Goal: Task Accomplishment & Management: Manage account settings

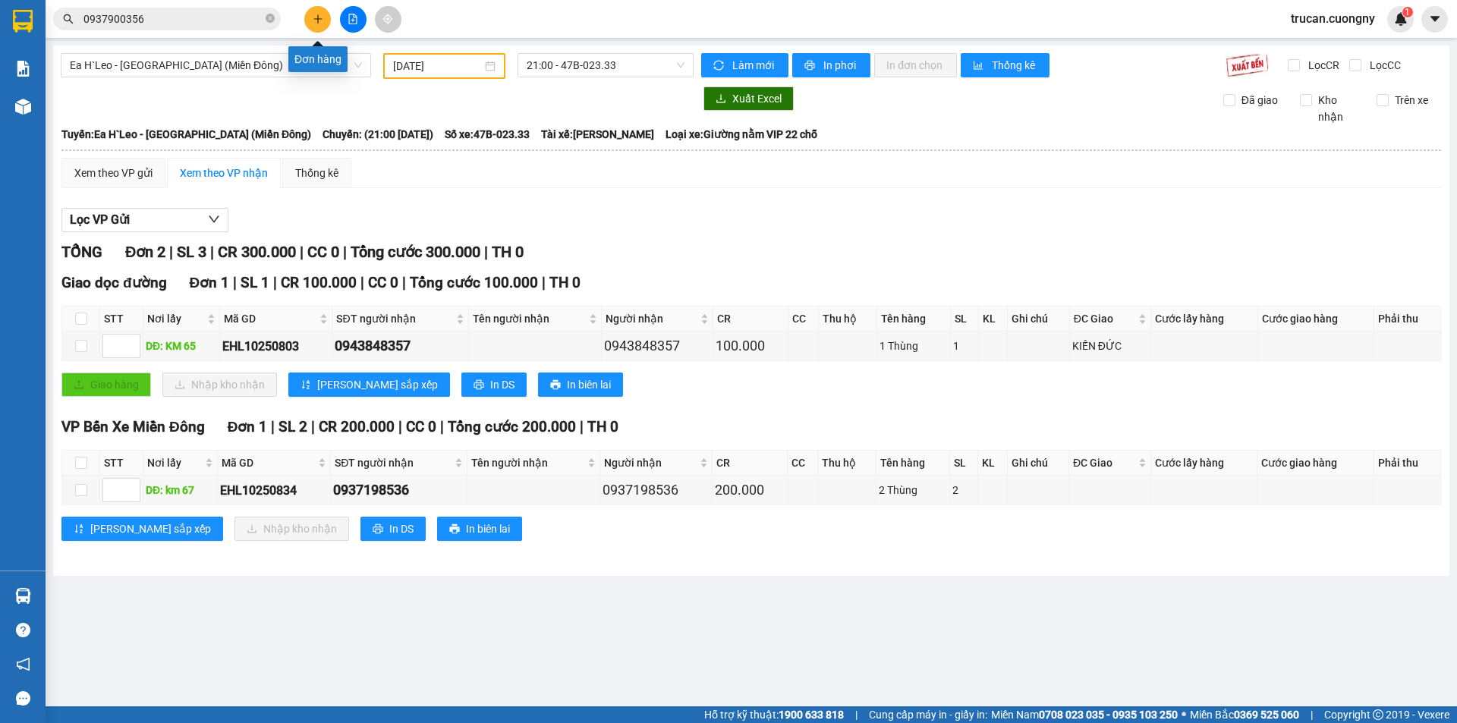
click at [313, 17] on icon "plus" at bounding box center [318, 19] width 11 height 11
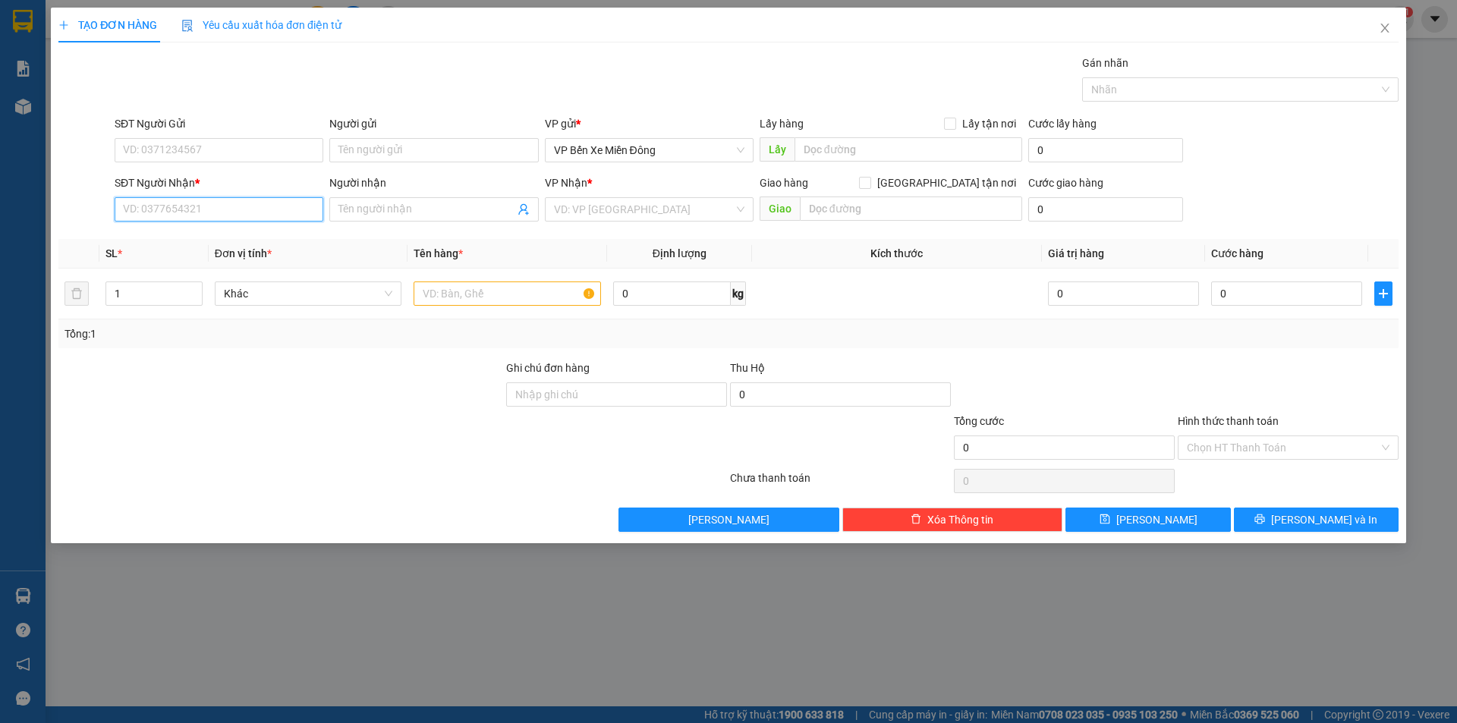
click at [234, 209] on input "SĐT Người Nhận *" at bounding box center [219, 209] width 209 height 24
click at [1384, 26] on icon "close" at bounding box center [1385, 28] width 12 height 12
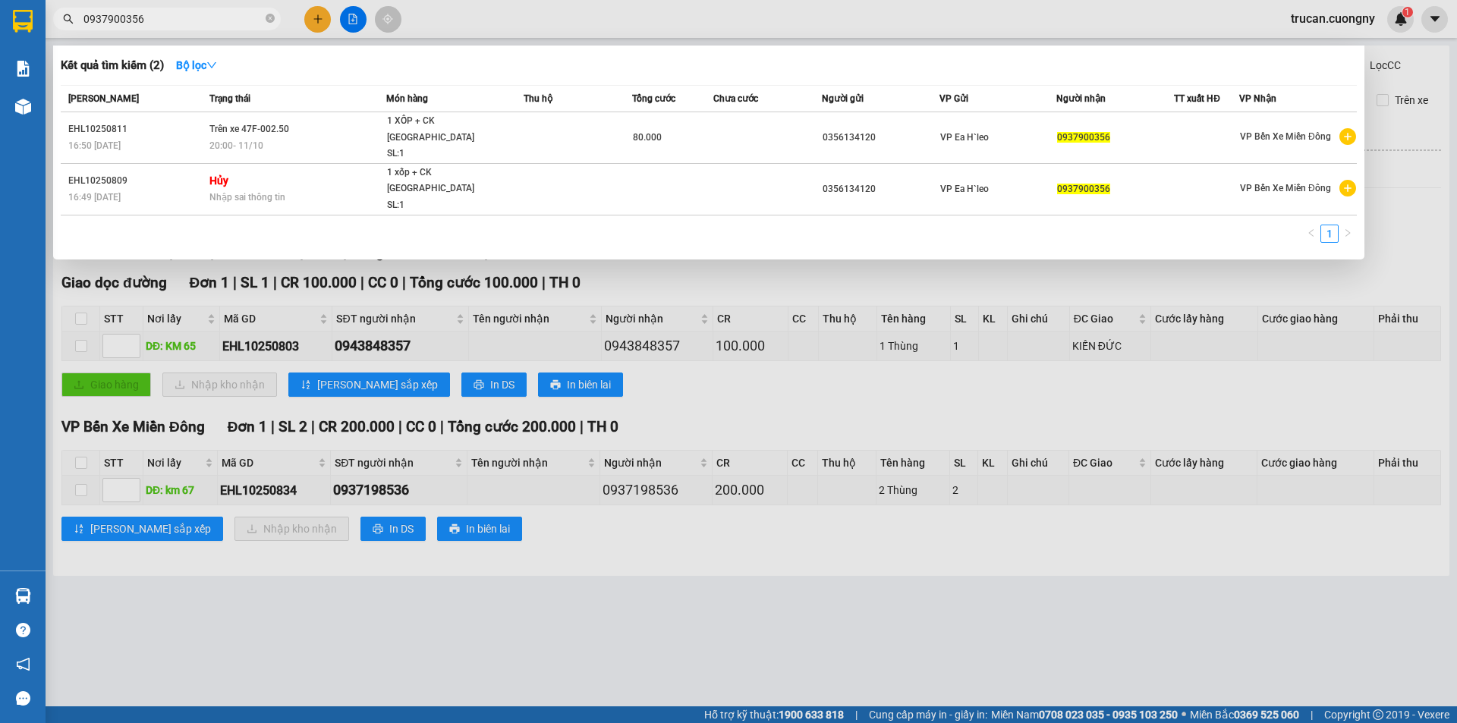
click at [1353, 508] on div at bounding box center [728, 361] width 1457 height 723
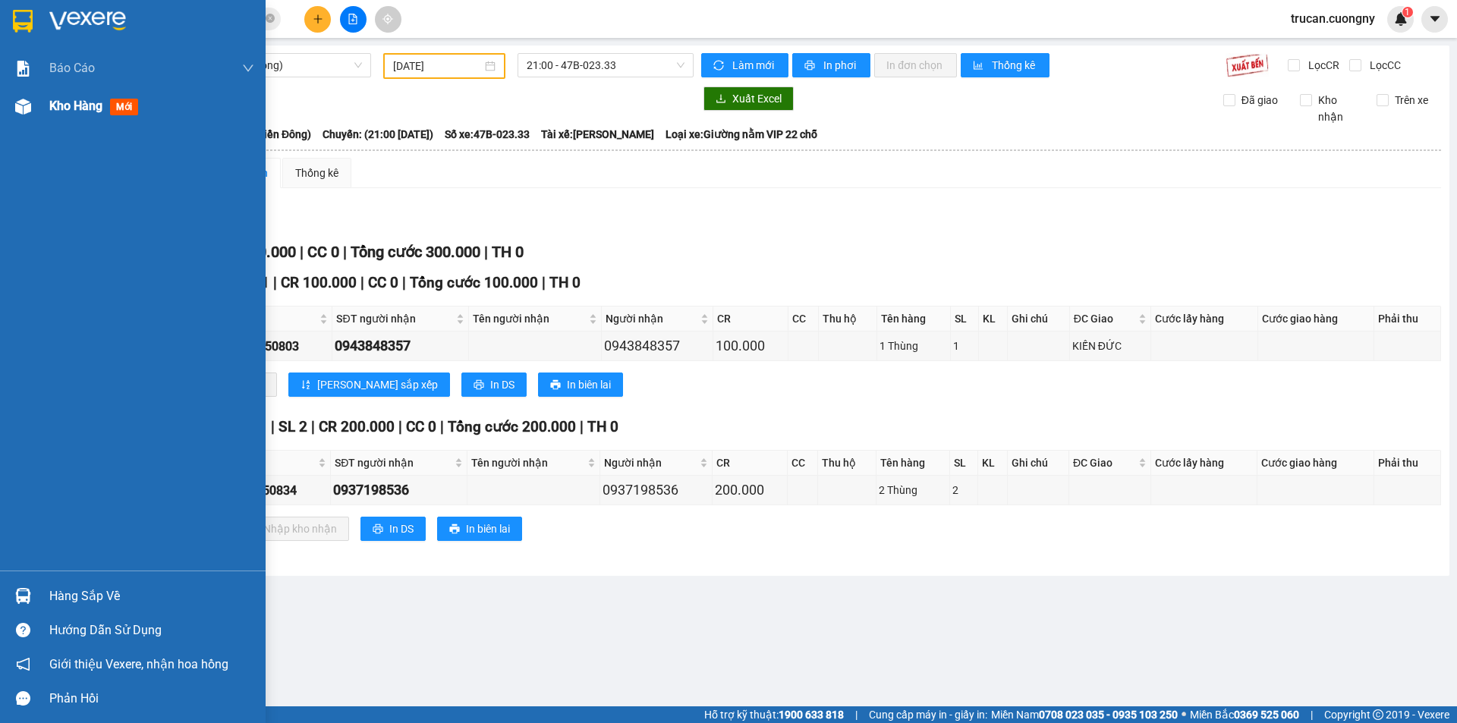
click at [89, 124] on div "Kho hàng mới" at bounding box center [151, 106] width 205 height 38
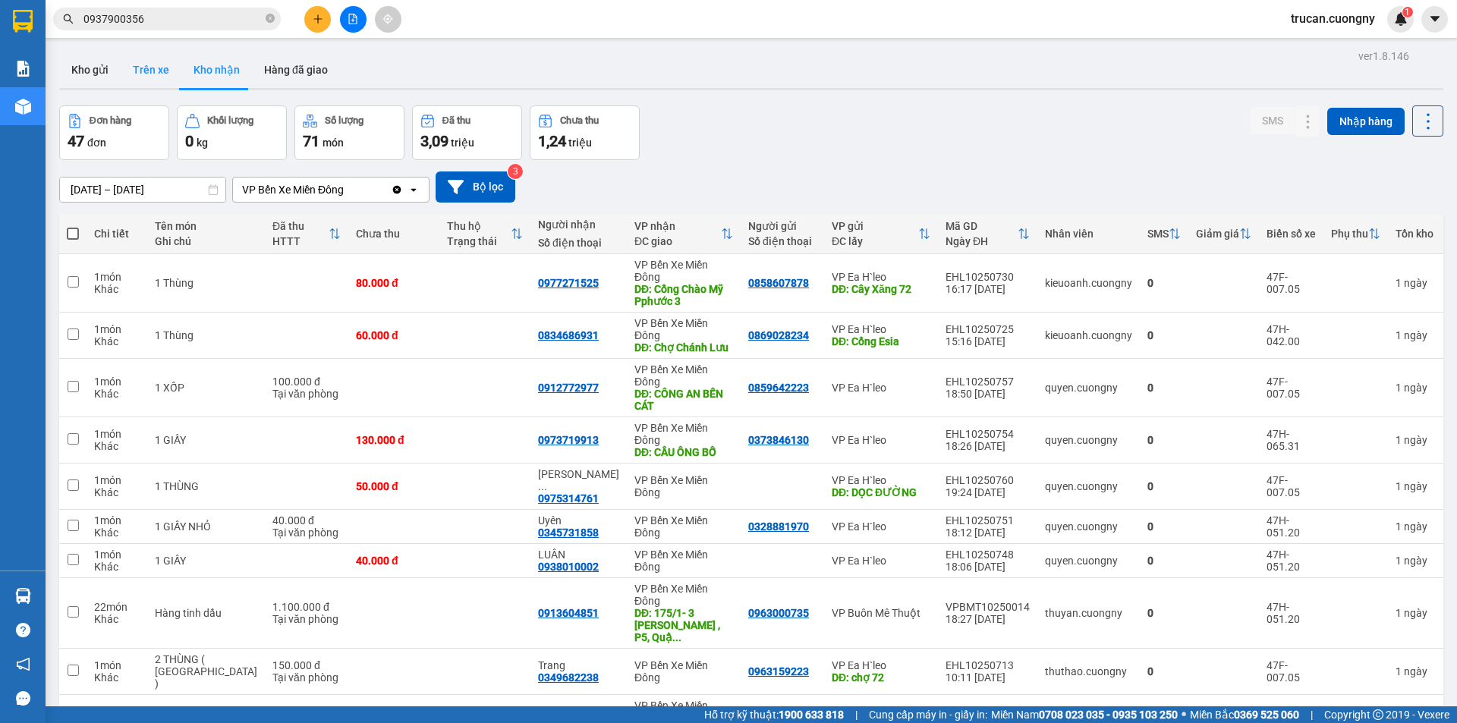
click at [142, 67] on button "Trên xe" at bounding box center [151, 70] width 61 height 36
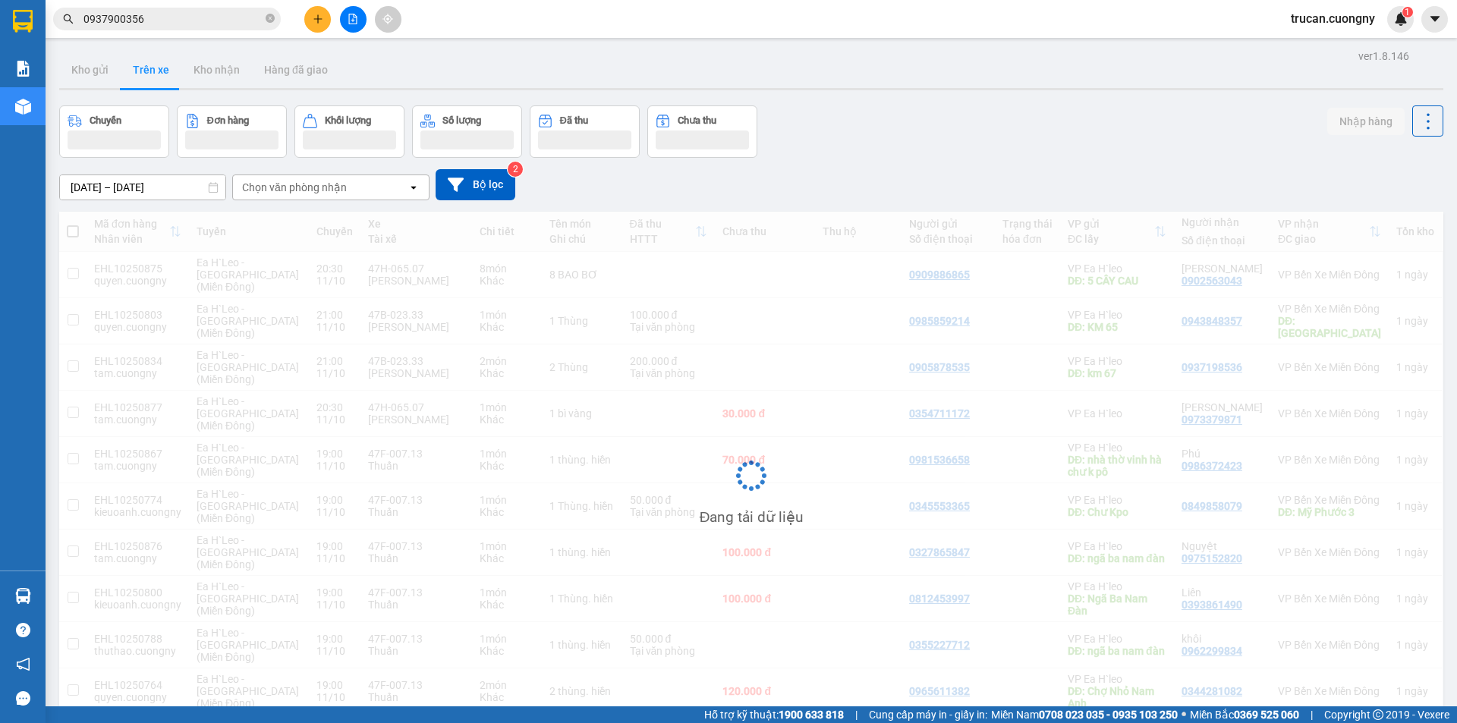
click at [87, 185] on input "[DATE] – [DATE]" at bounding box center [142, 187] width 165 height 24
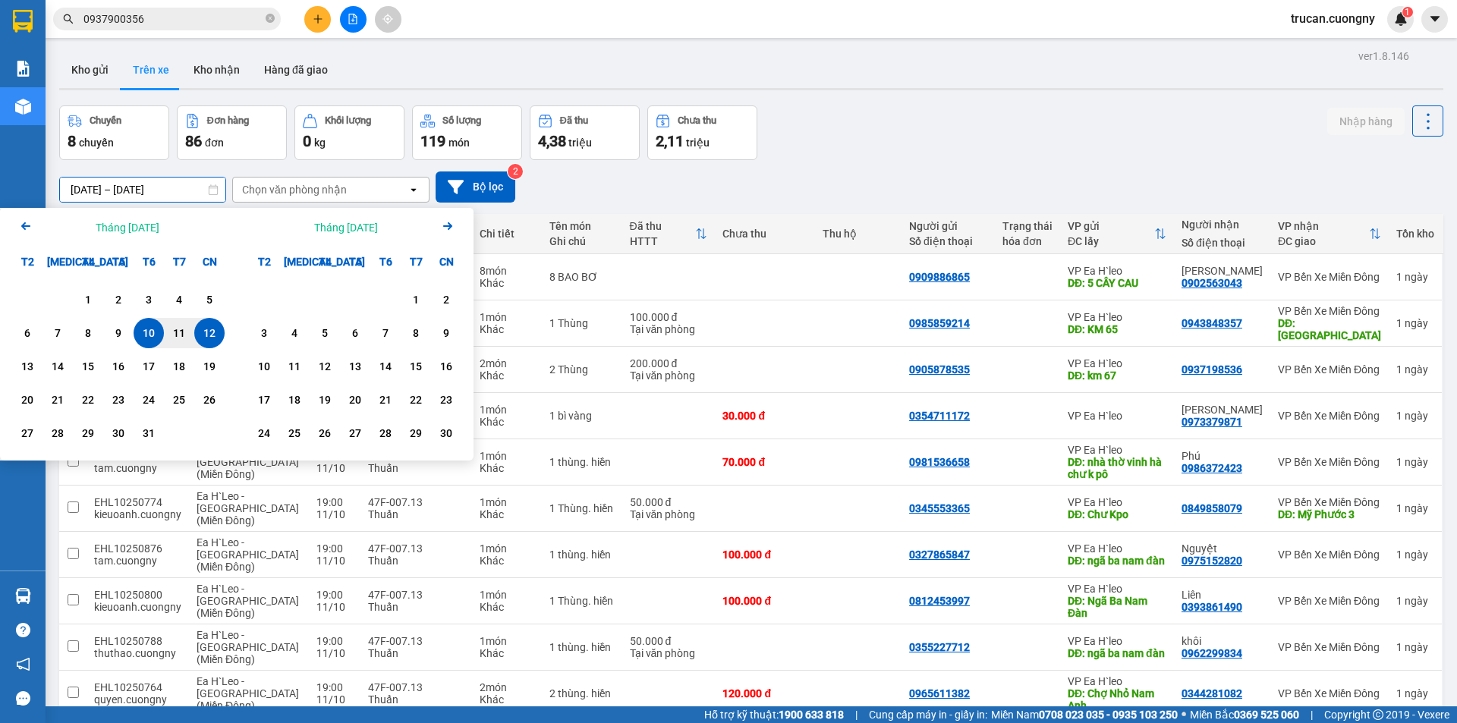
click at [147, 186] on input "[DATE] – [DATE]" at bounding box center [142, 190] width 165 height 24
click at [90, 186] on input "[DATE] – [DATE]" at bounding box center [142, 190] width 165 height 24
click at [80, 185] on input "[DATE] – [DATE]" at bounding box center [142, 190] width 165 height 24
click at [173, 329] on div "11" at bounding box center [178, 333] width 21 height 18
click at [185, 329] on div "11" at bounding box center [178, 333] width 21 height 18
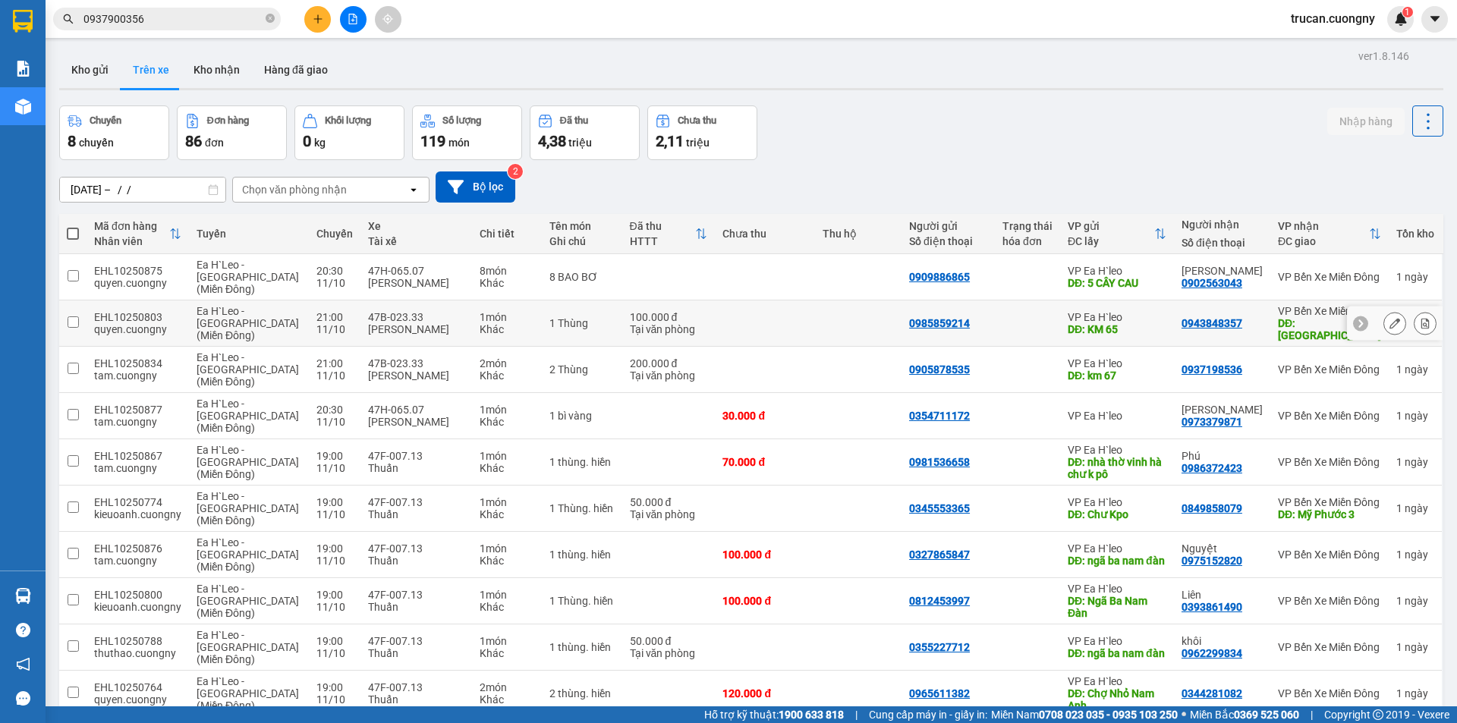
type input "[DATE] – [DATE]"
click at [332, 144] on div "0 kg" at bounding box center [349, 141] width 93 height 21
click at [309, 189] on div "Chọn văn phòng nhận" at bounding box center [294, 189] width 105 height 15
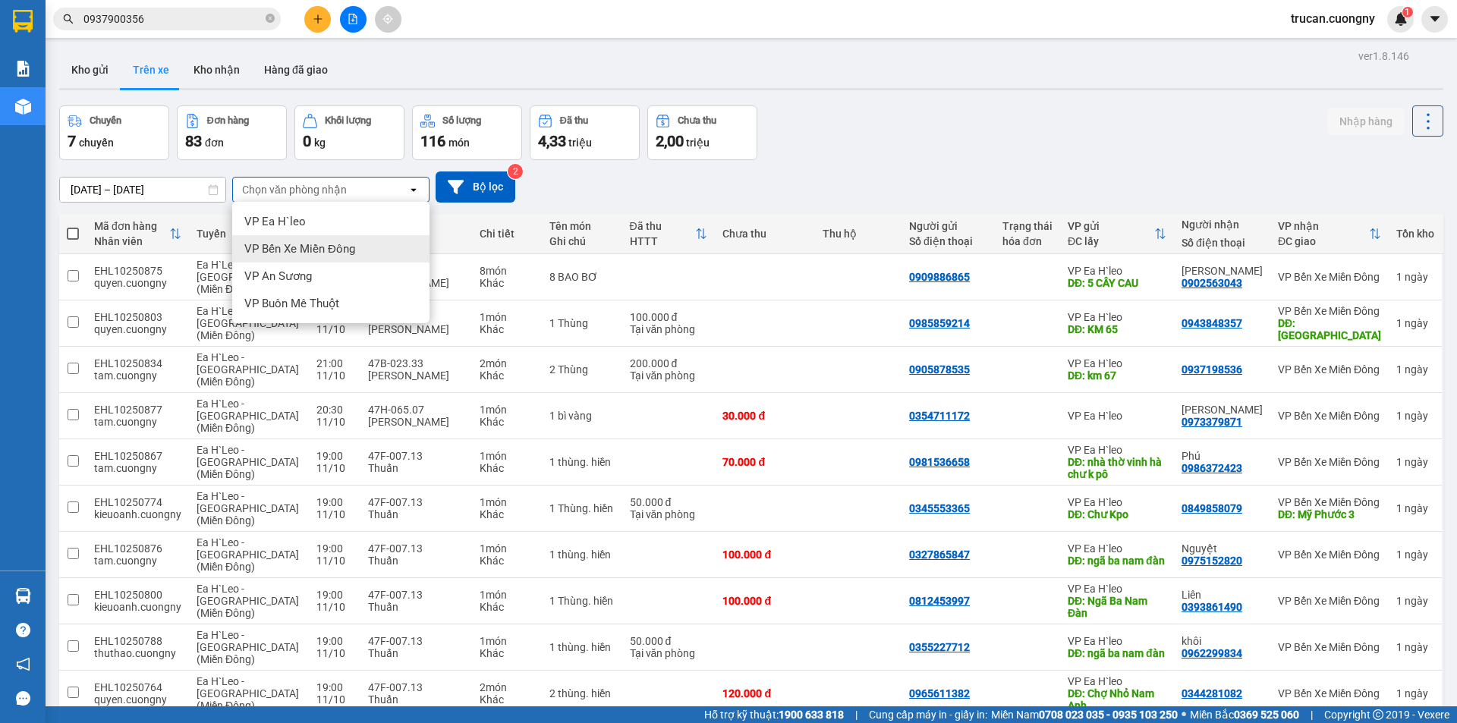
click at [314, 250] on span "VP Bến Xe Miền Đông" at bounding box center [299, 248] width 111 height 15
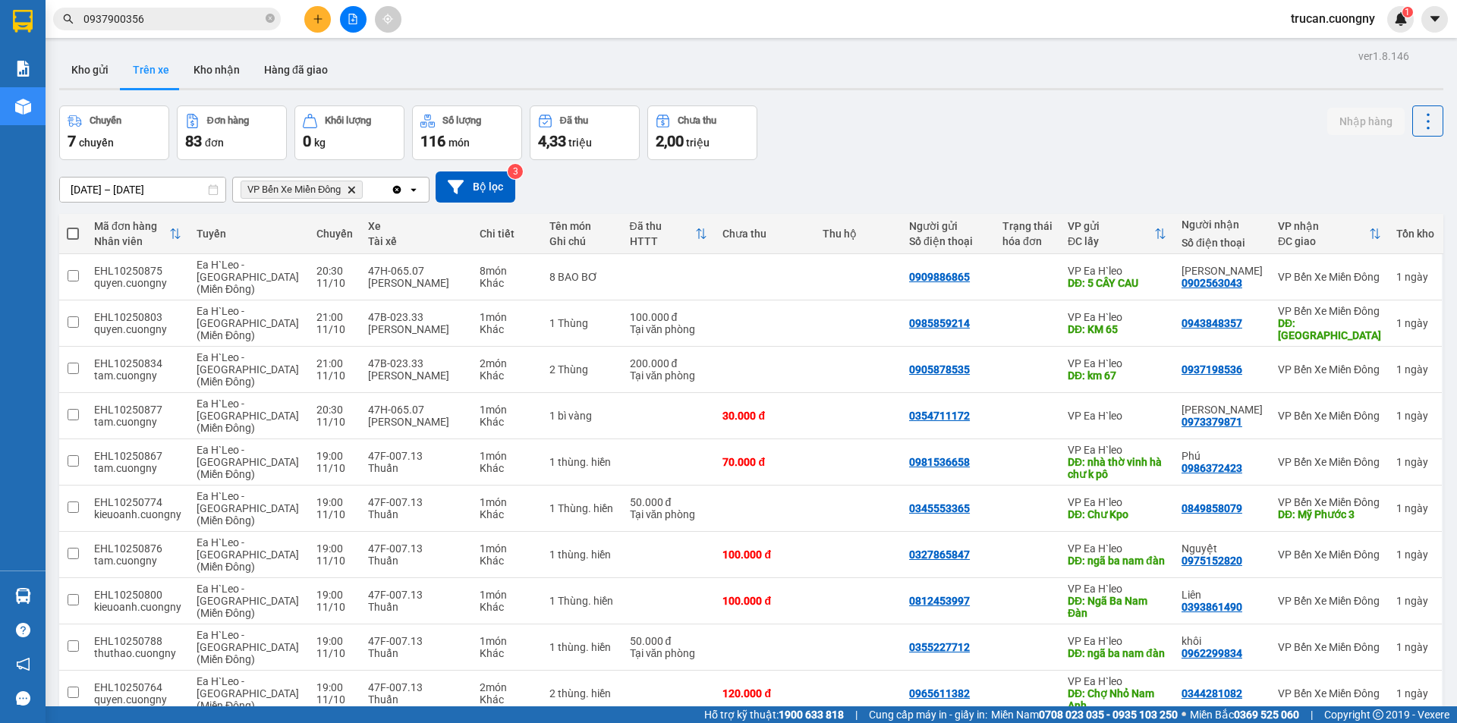
click at [68, 234] on span at bounding box center [73, 234] width 12 height 12
click at [73, 226] on input "checkbox" at bounding box center [73, 226] width 0 height 0
checkbox input "true"
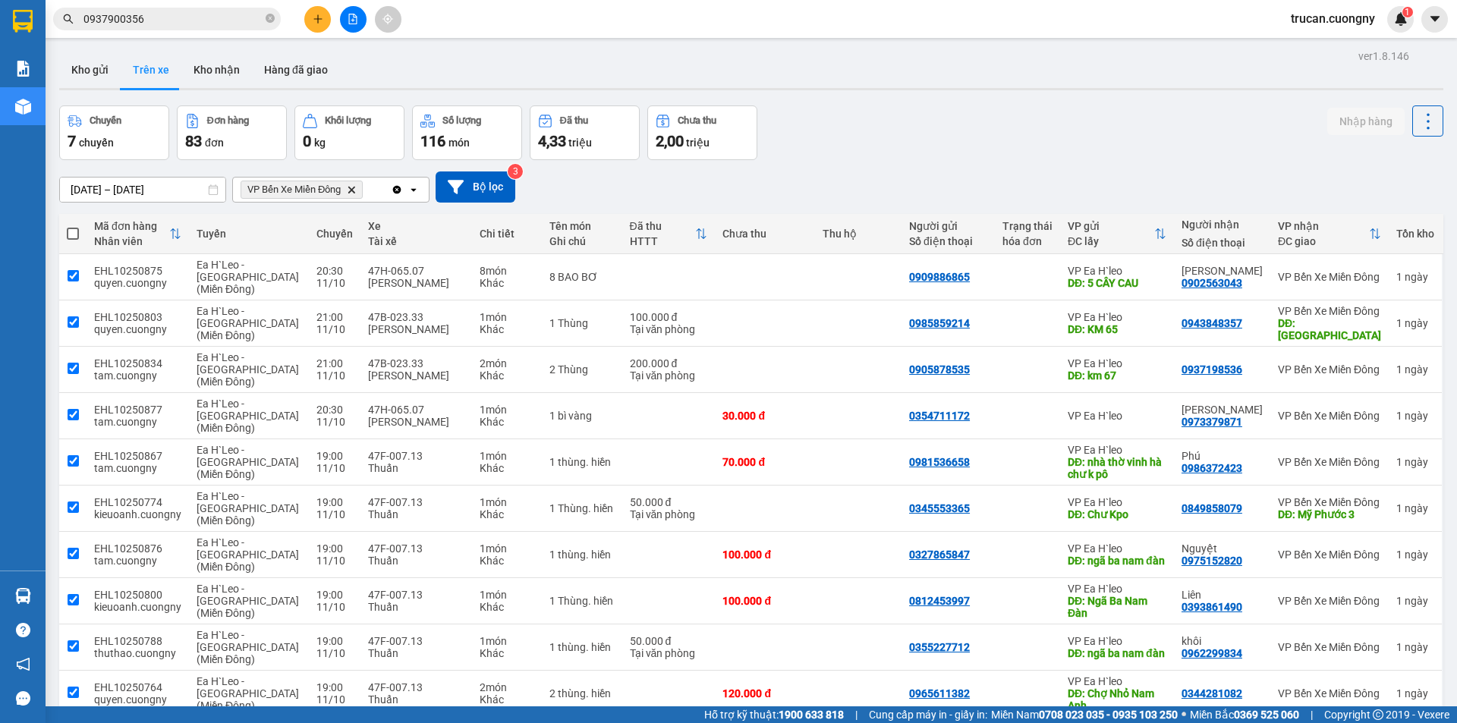
checkbox input "true"
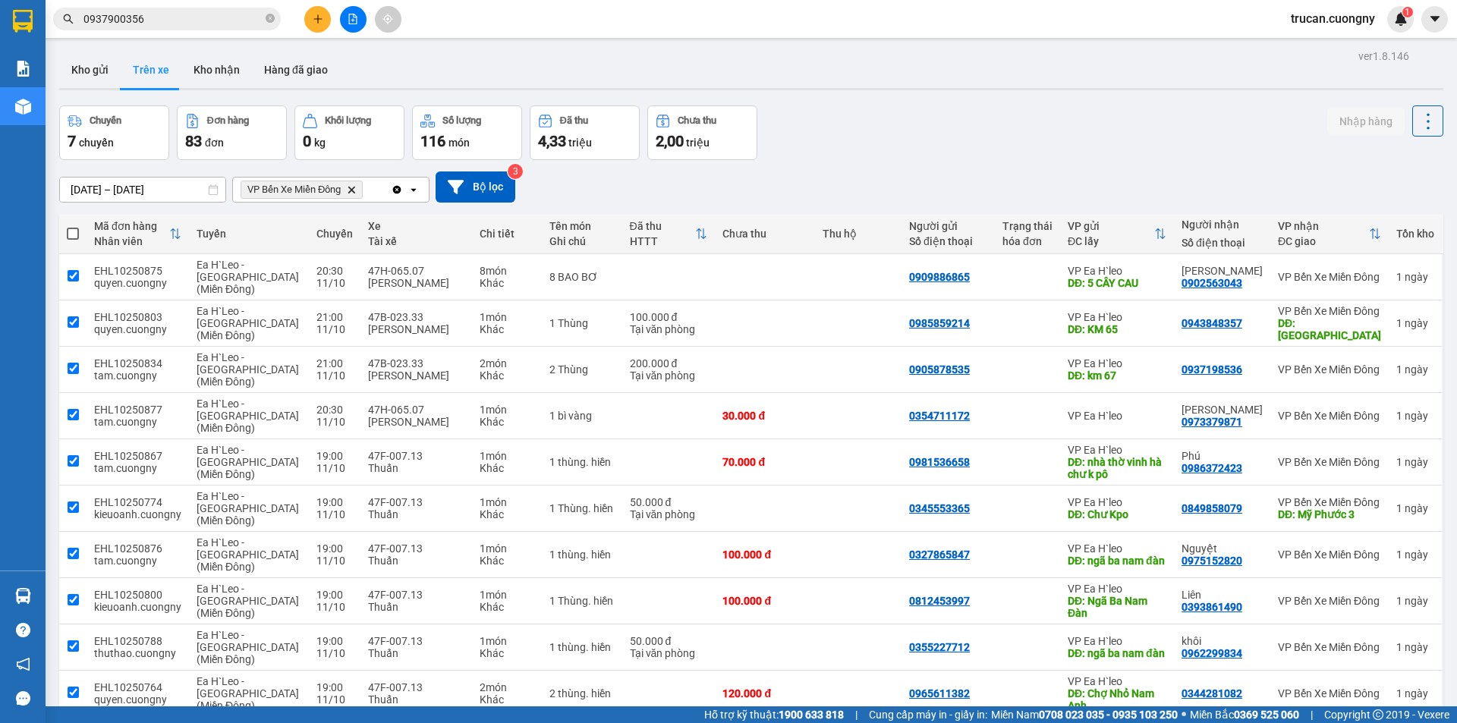
checkbox input "true"
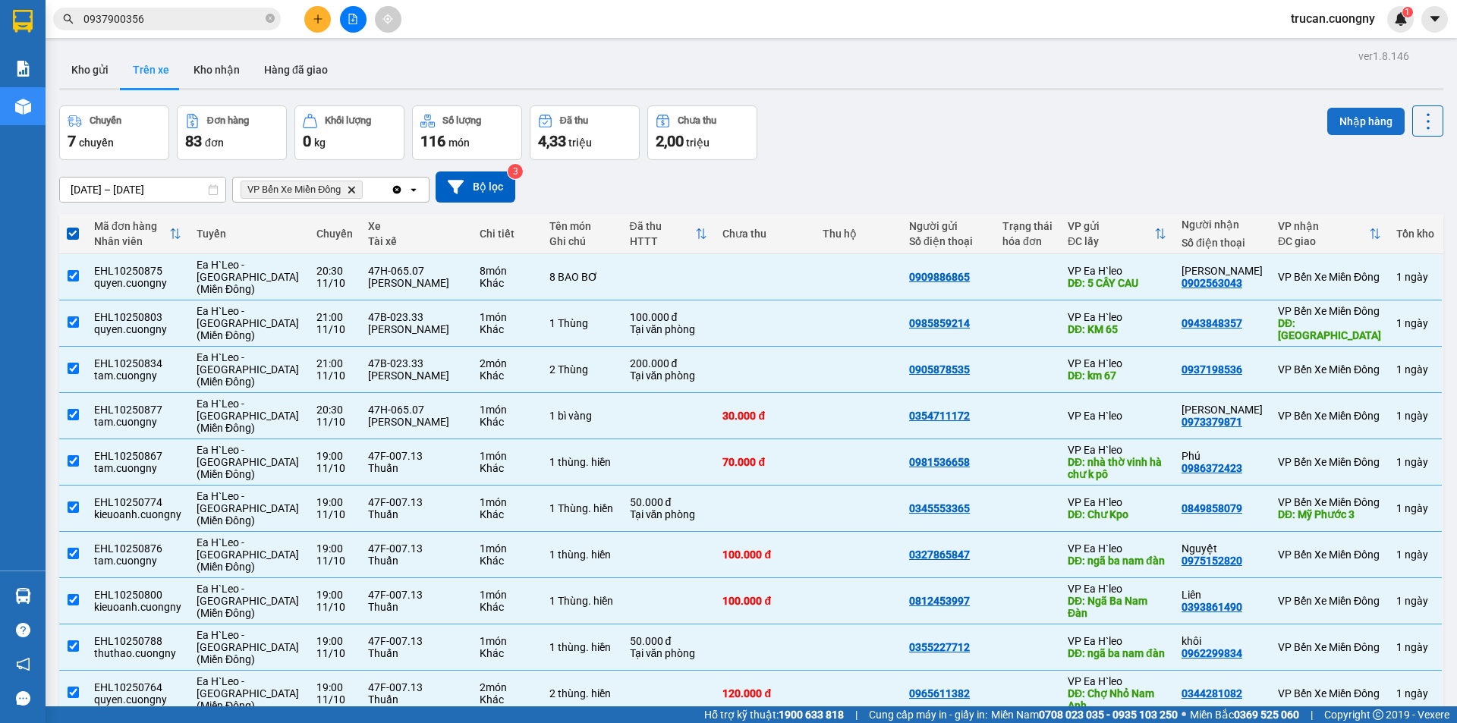
click at [1346, 119] on button "Nhập hàng" at bounding box center [1365, 121] width 77 height 27
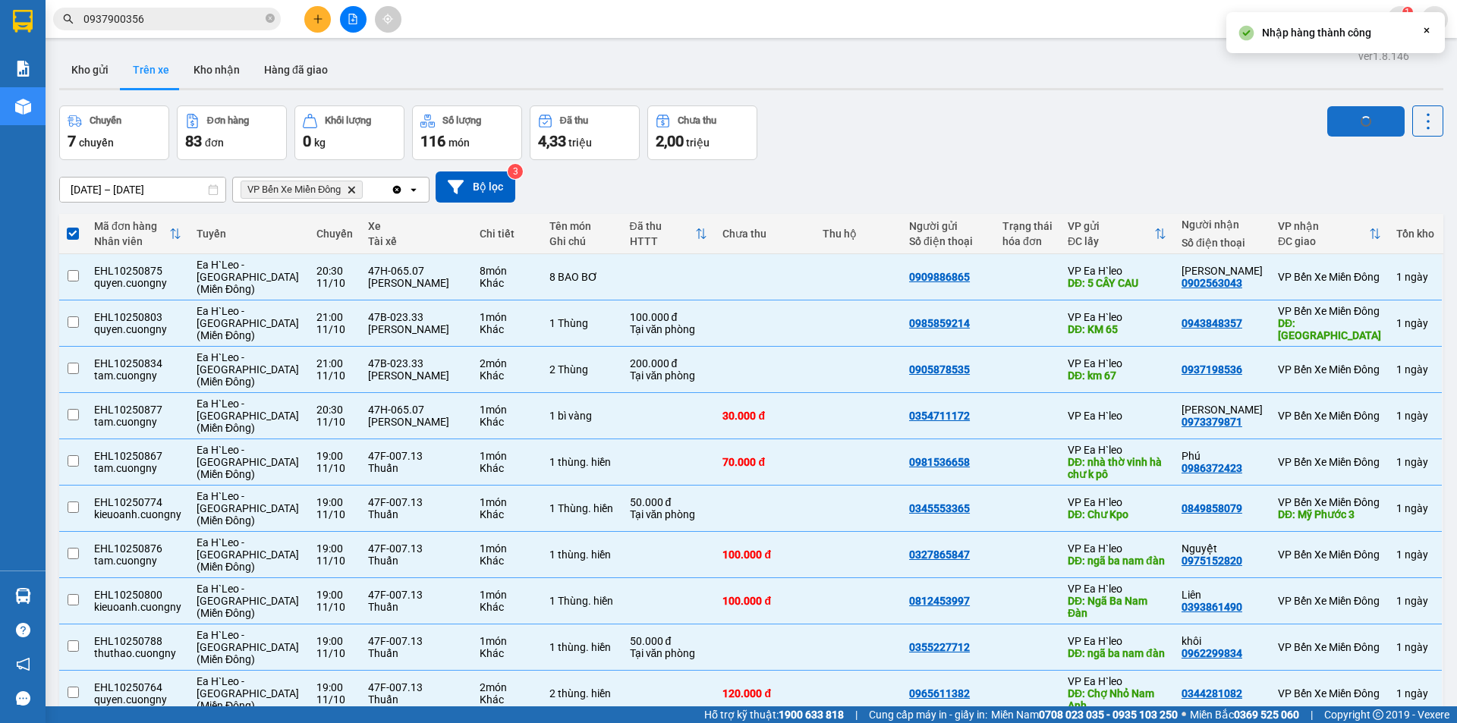
checkbox input "false"
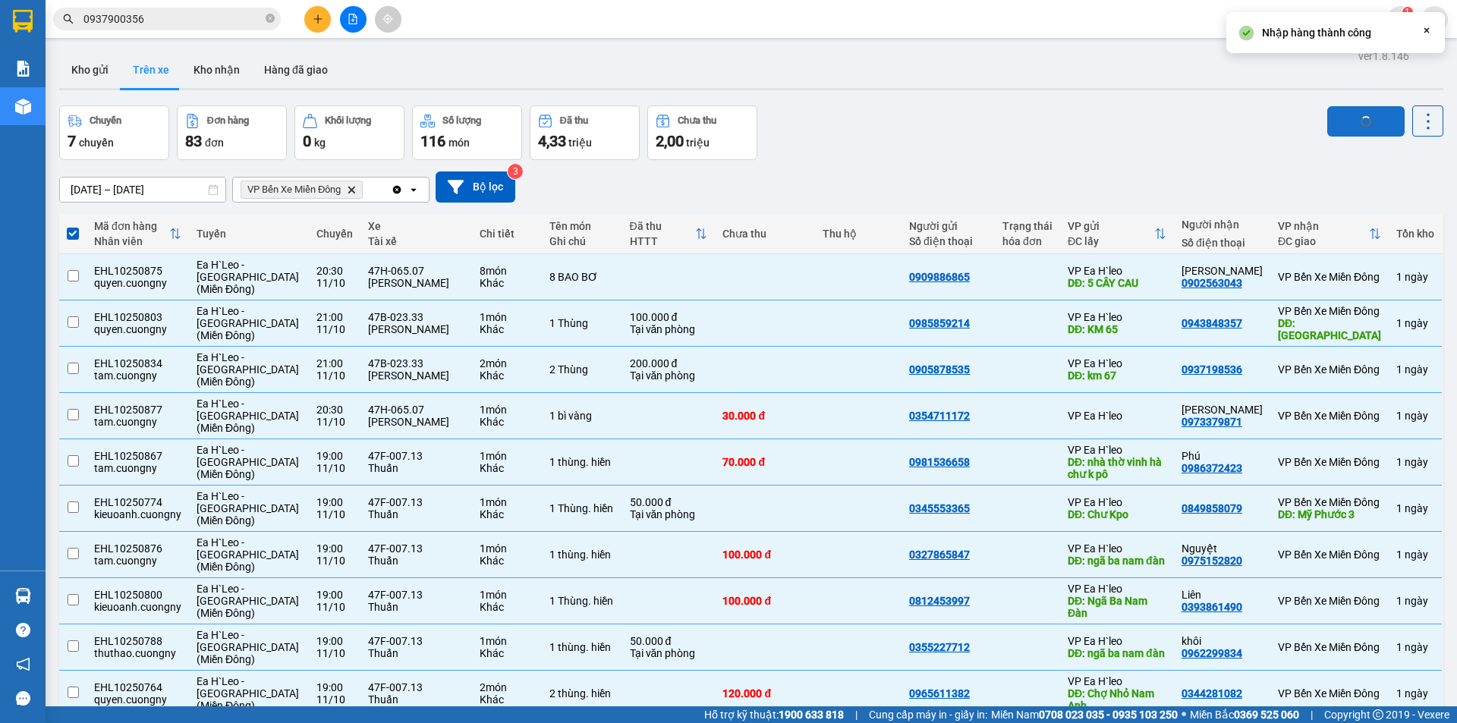
checkbox input "false"
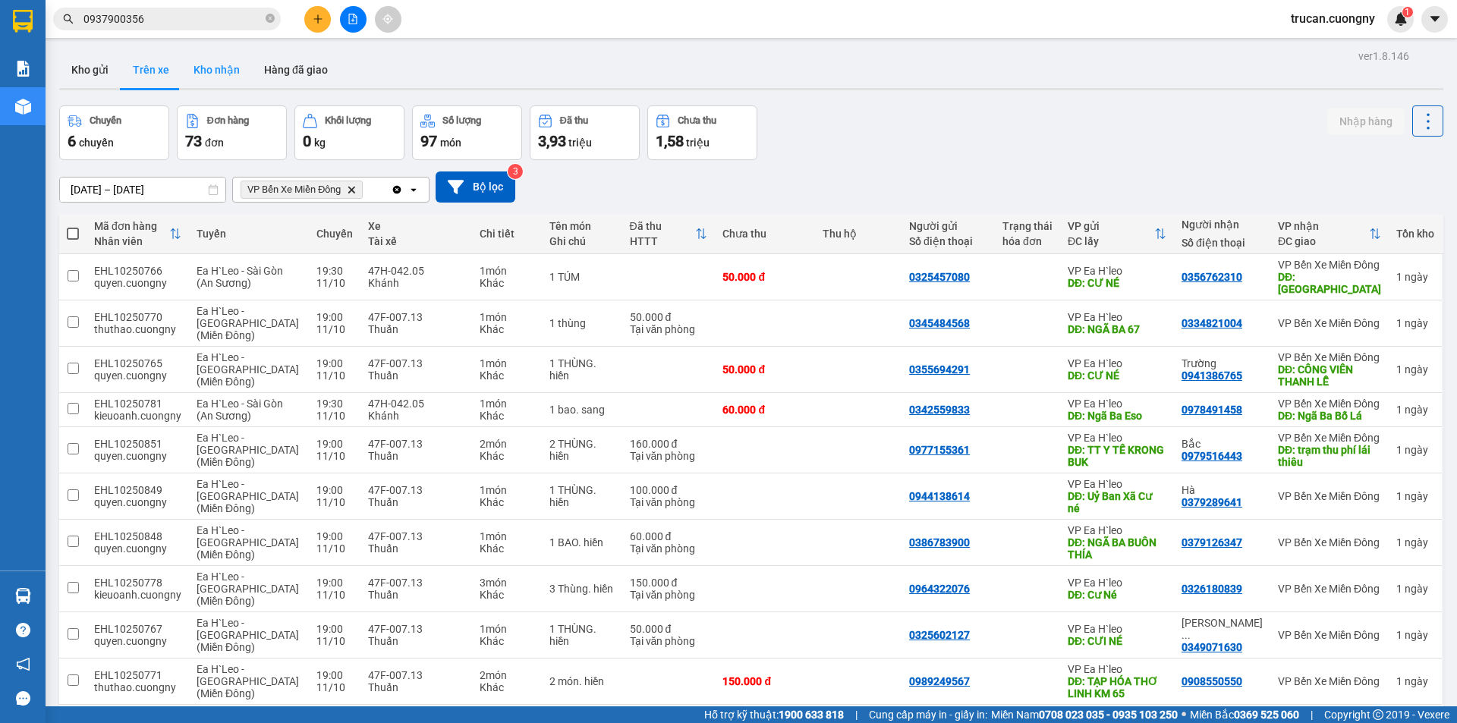
click at [216, 74] on button "Kho nhận" at bounding box center [216, 70] width 71 height 36
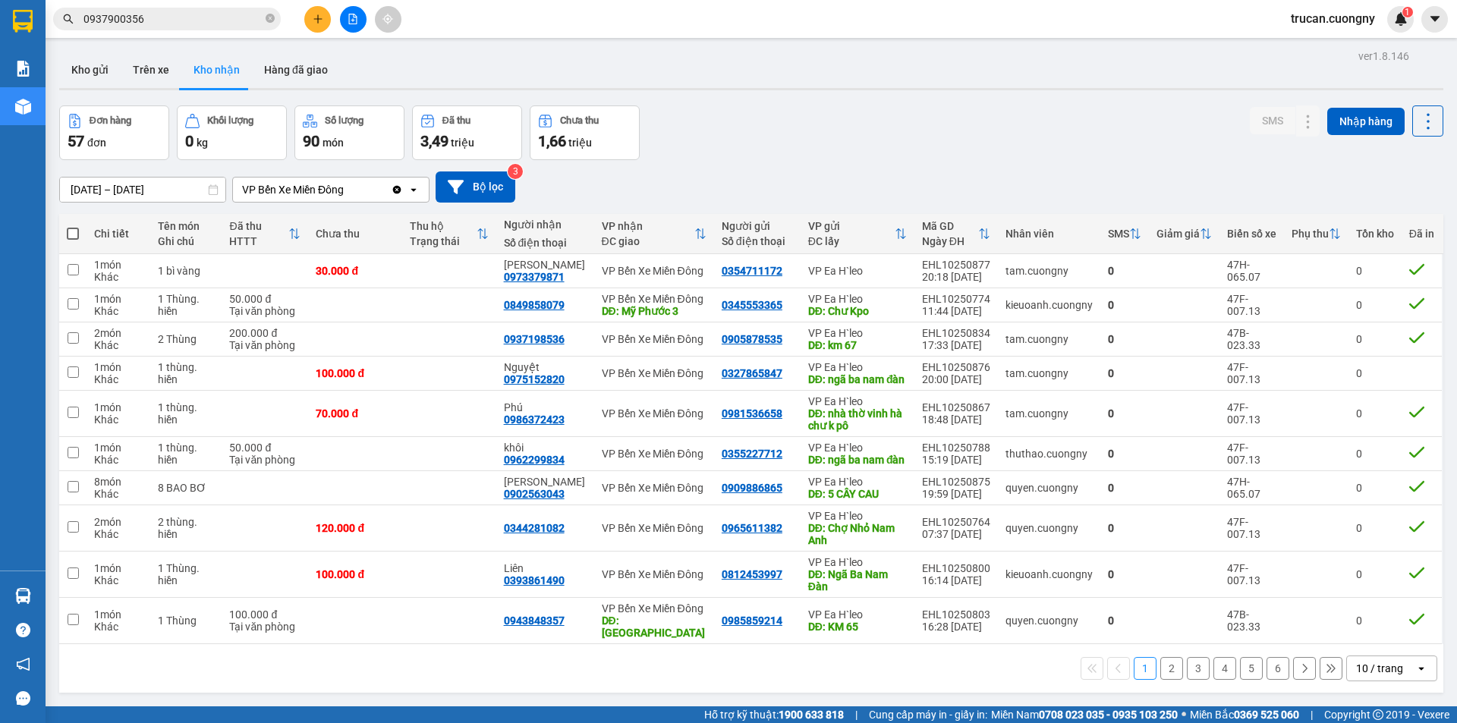
click at [77, 186] on input "[DATE] – [DATE]" at bounding box center [142, 190] width 165 height 24
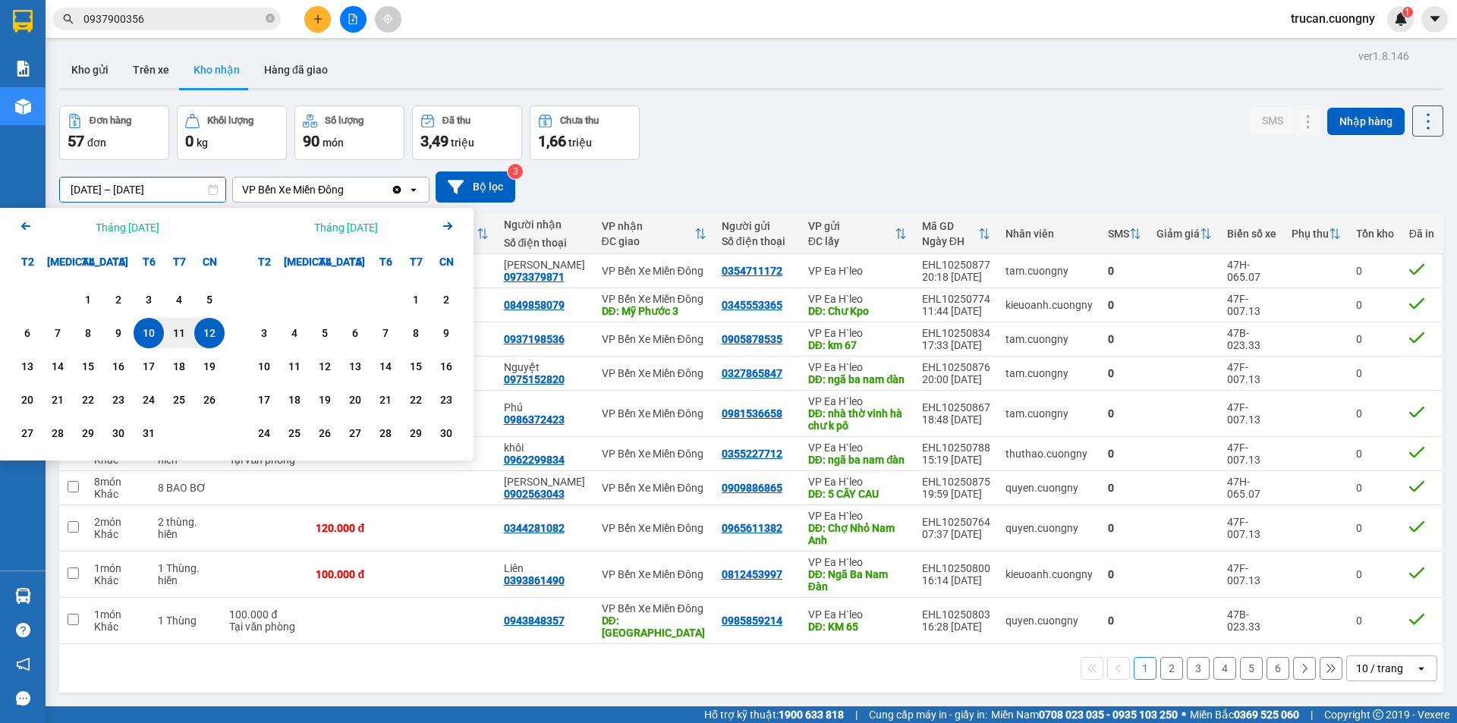
click at [212, 335] on div "12" at bounding box center [209, 333] width 21 height 18
click at [210, 330] on div "12" at bounding box center [209, 333] width 21 height 18
type input "[DATE] – [DATE]"
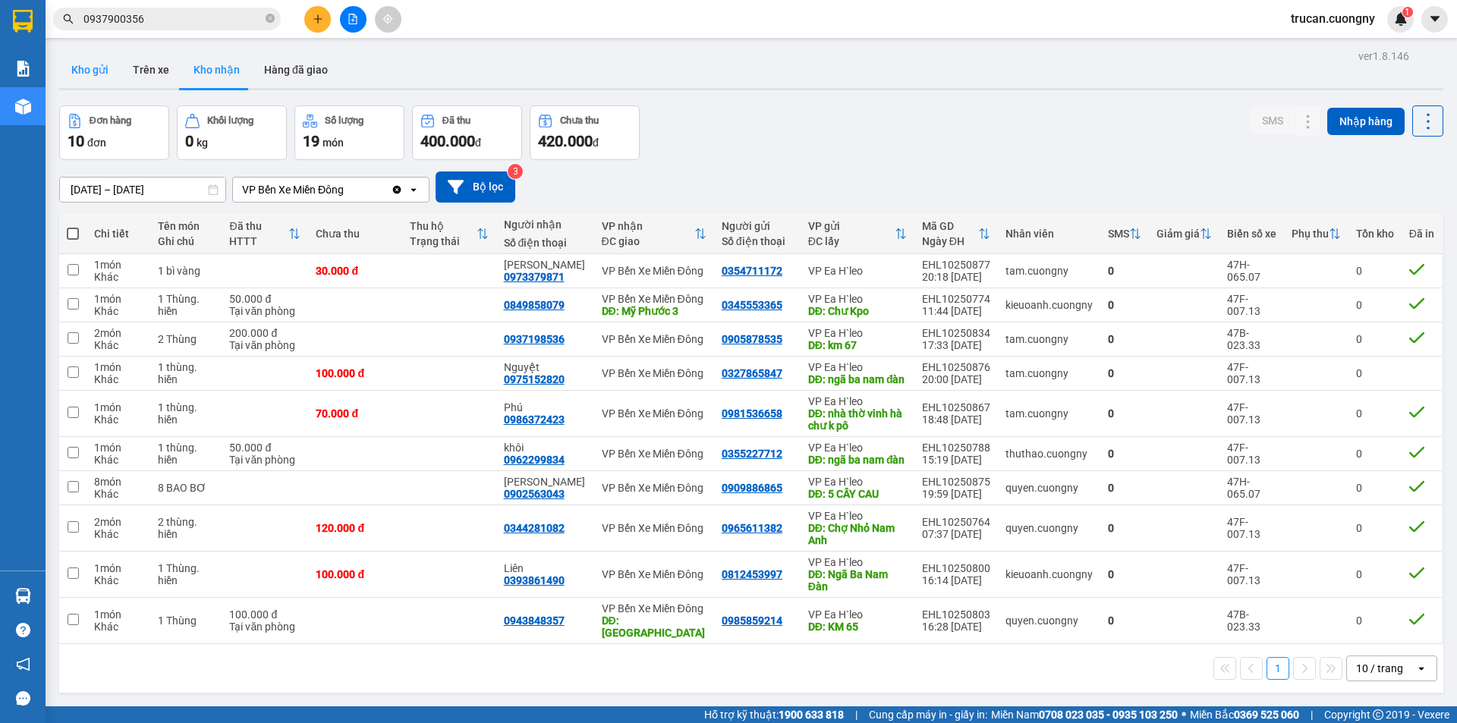
click at [91, 73] on button "Kho gửi" at bounding box center [89, 70] width 61 height 36
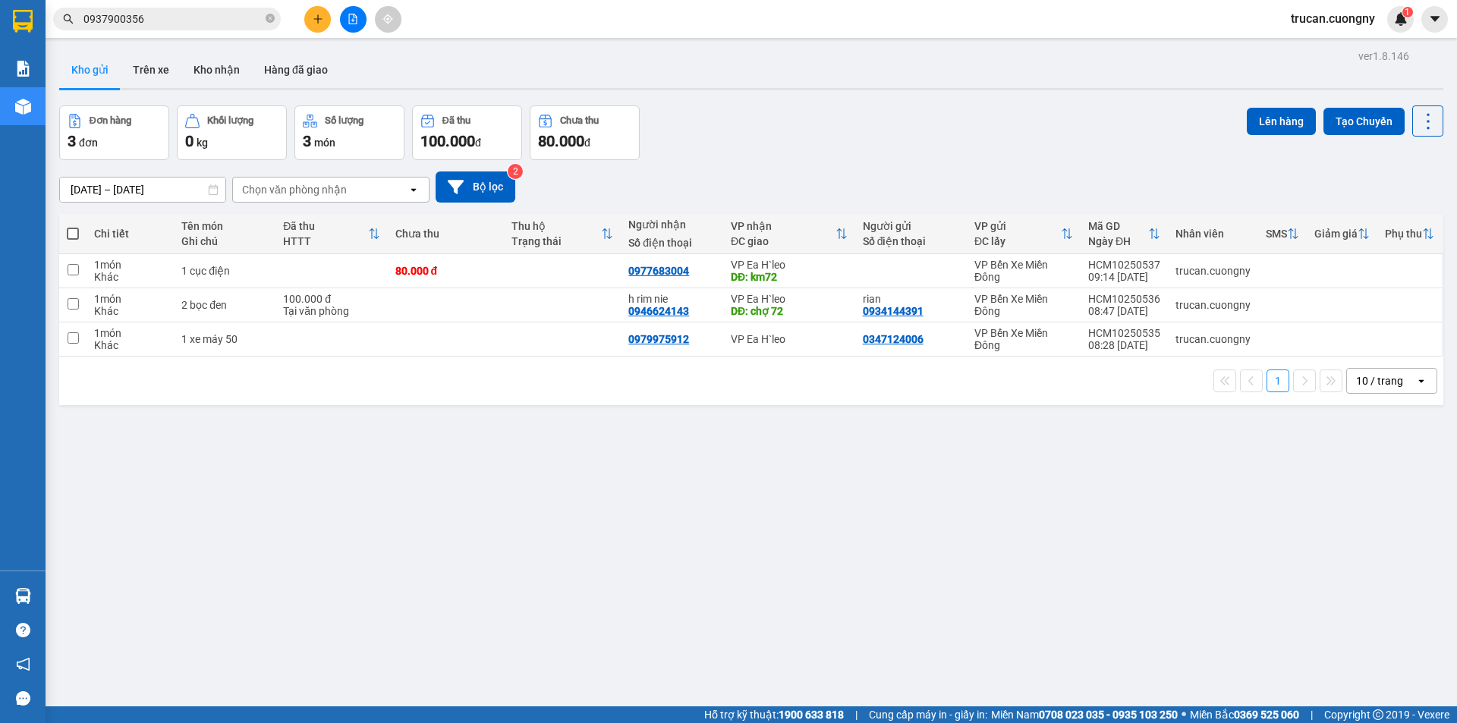
click at [85, 188] on input "[DATE] – [DATE]" at bounding box center [142, 190] width 165 height 24
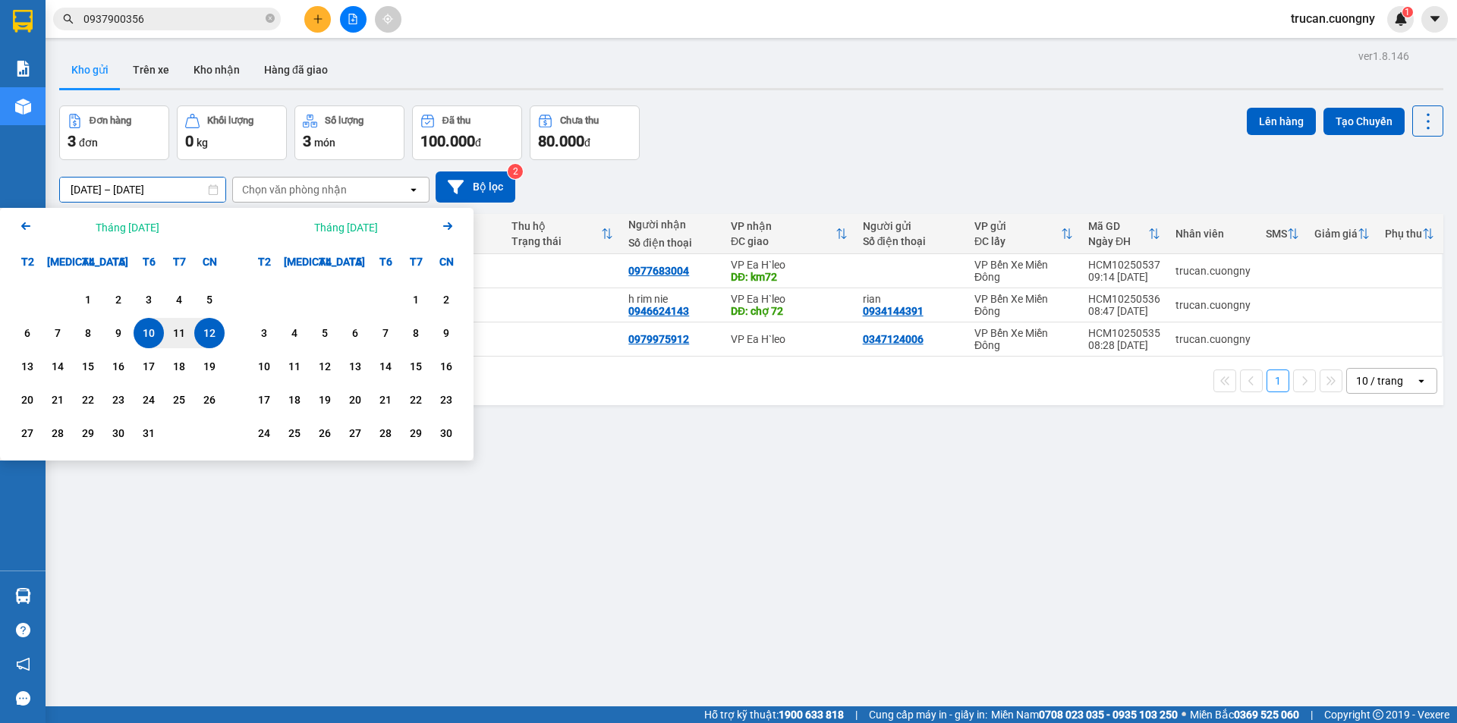
click at [204, 336] on div "12" at bounding box center [209, 333] width 21 height 18
type input "[DATE] – [DATE]"
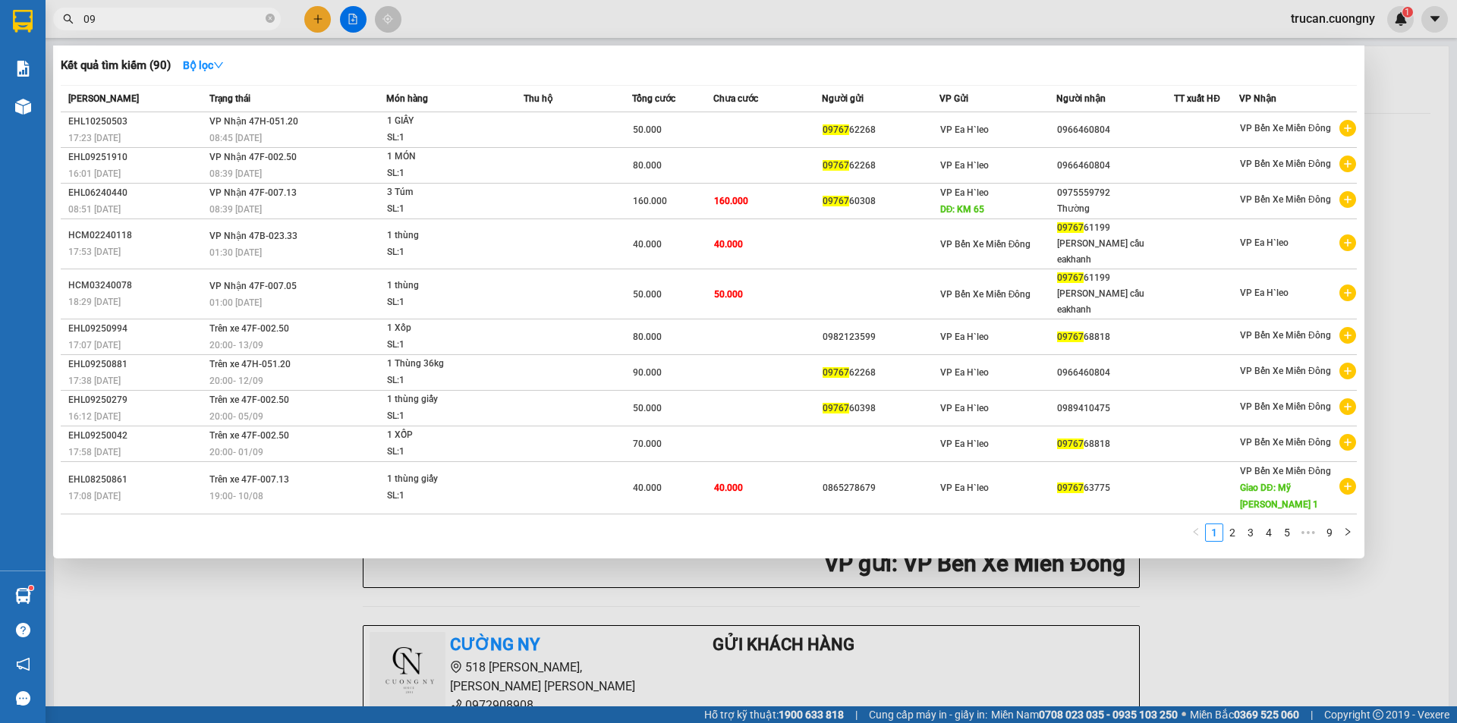
type input "0"
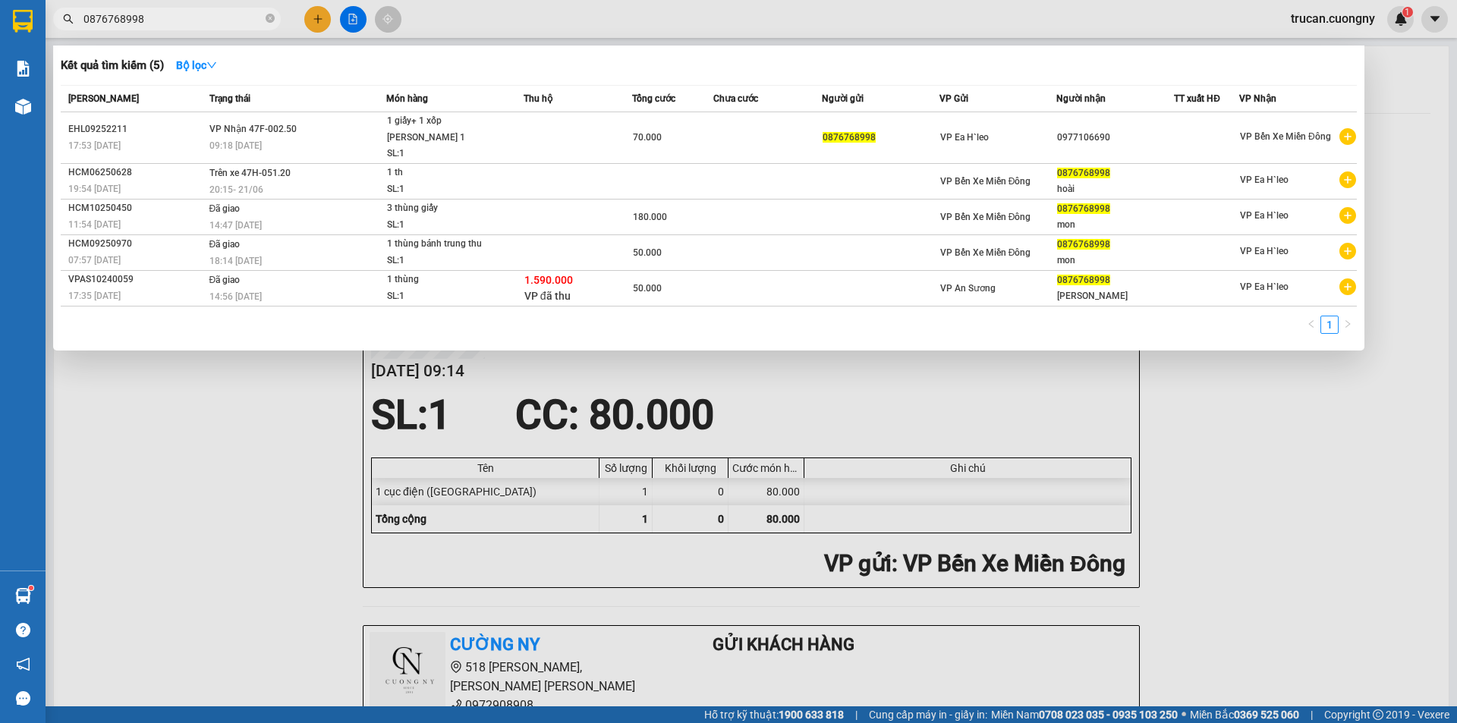
type input "0876768998"
click at [253, 454] on div at bounding box center [728, 361] width 1457 height 723
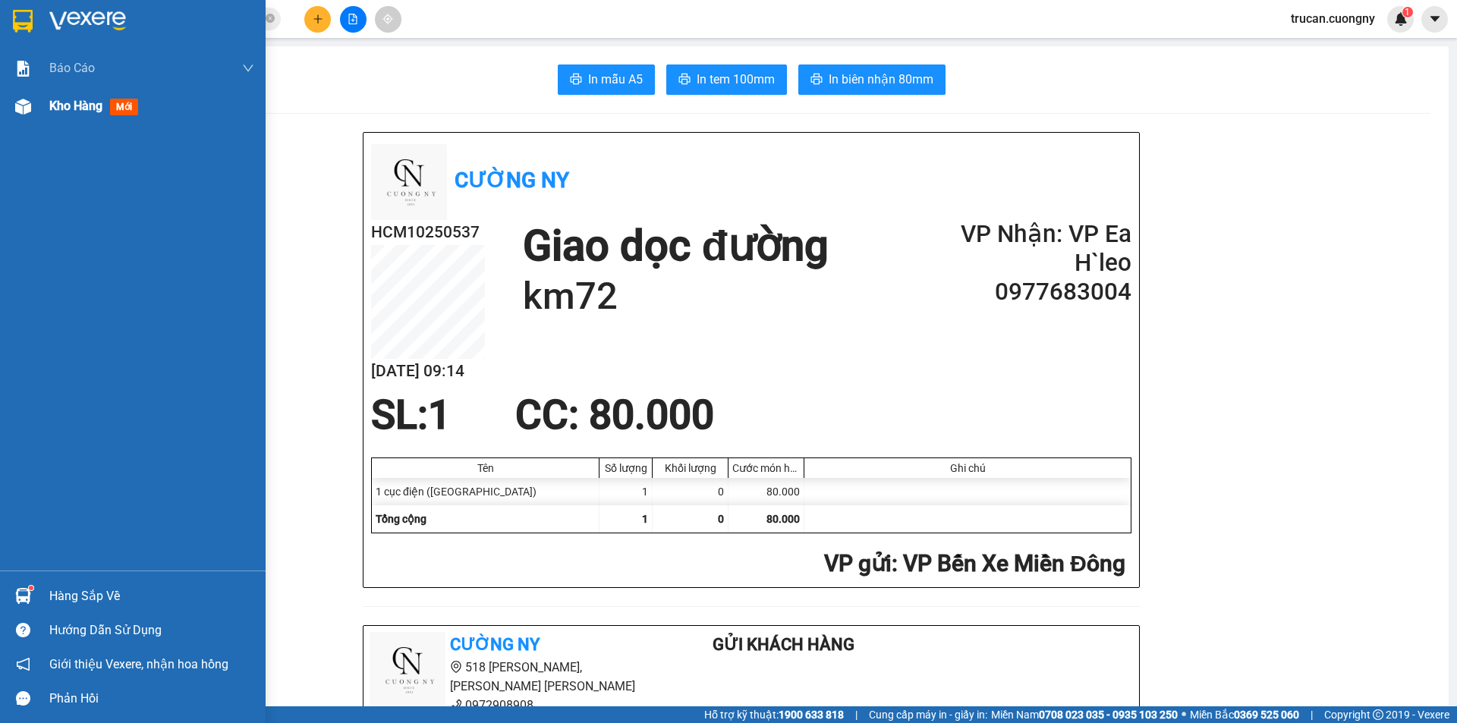
click at [104, 95] on div "Kho hàng mới" at bounding box center [151, 106] width 205 height 38
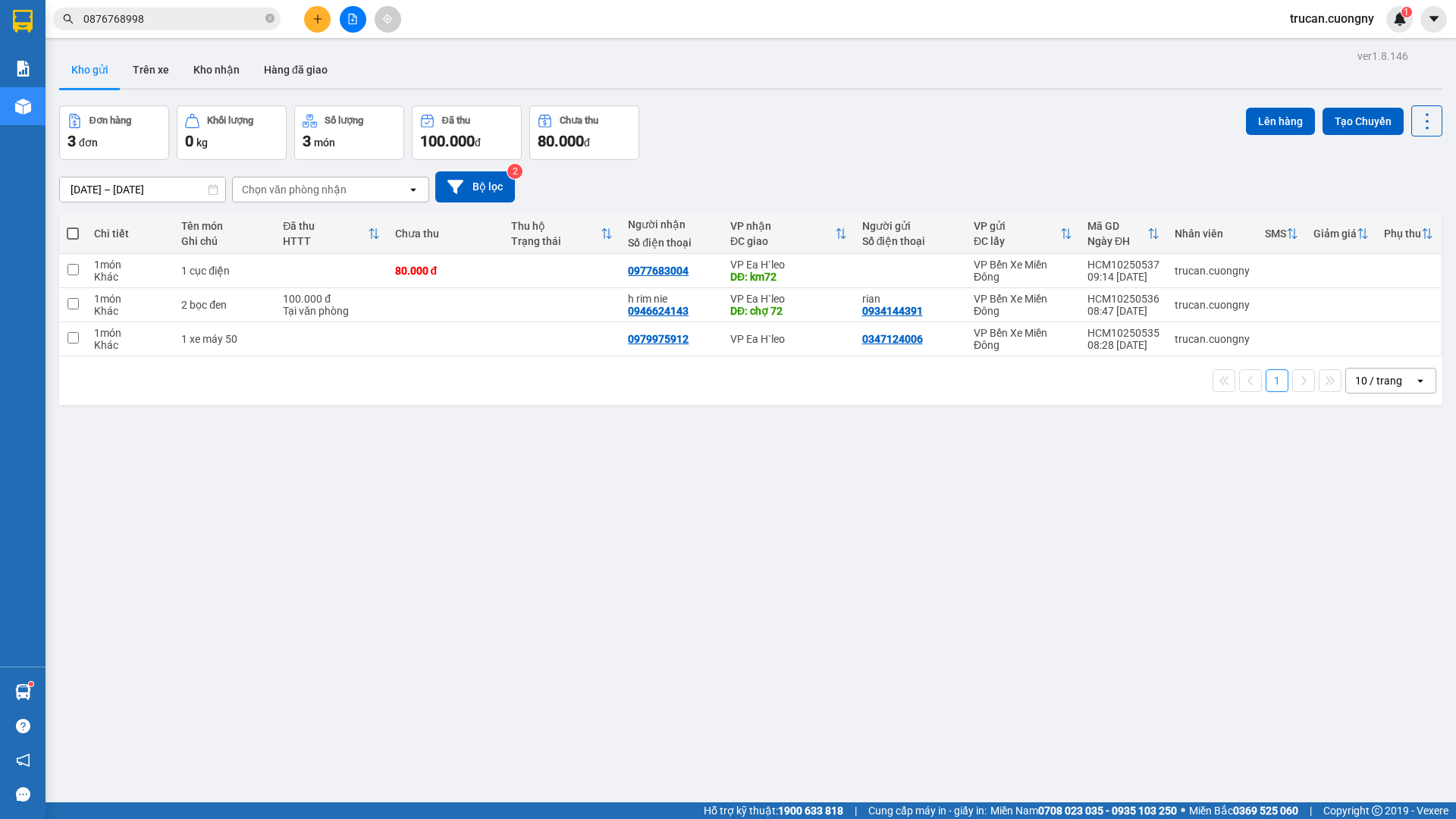
click at [1038, 129] on div "Đơn hàng 3 đơn Khối lượng 0 kg Số lượng 3 món Đã thu 100.000 đ Chưa thu 80.000 …" at bounding box center [750, 132] width 1383 height 55
